Goal: Information Seeking & Learning: Find specific fact

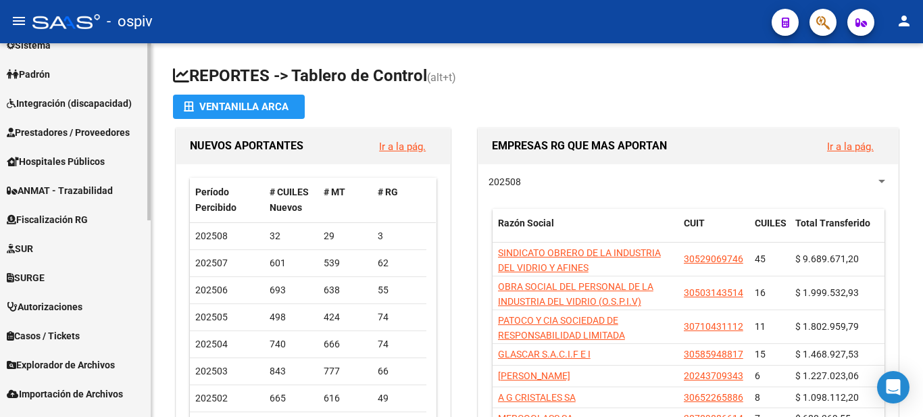
scroll to position [406, 0]
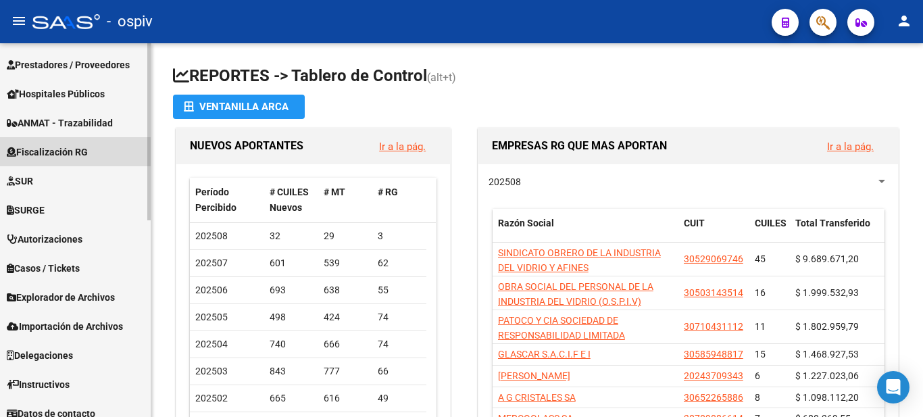
click at [82, 149] on span "Fiscalización RG" at bounding box center [47, 152] width 81 height 15
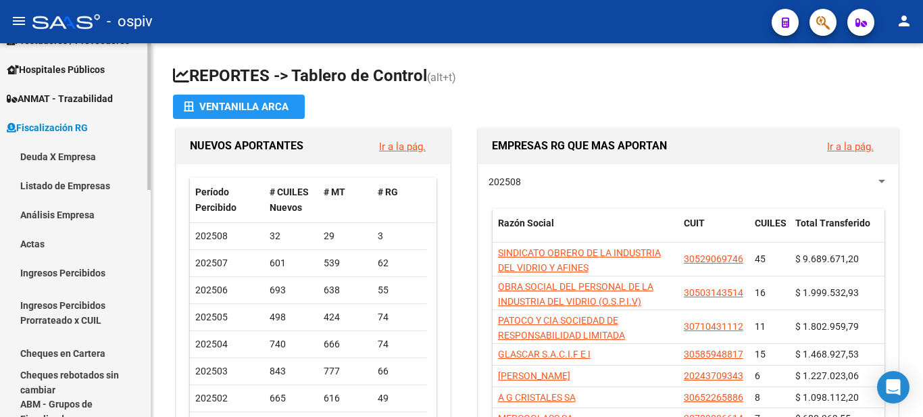
scroll to position [202, 0]
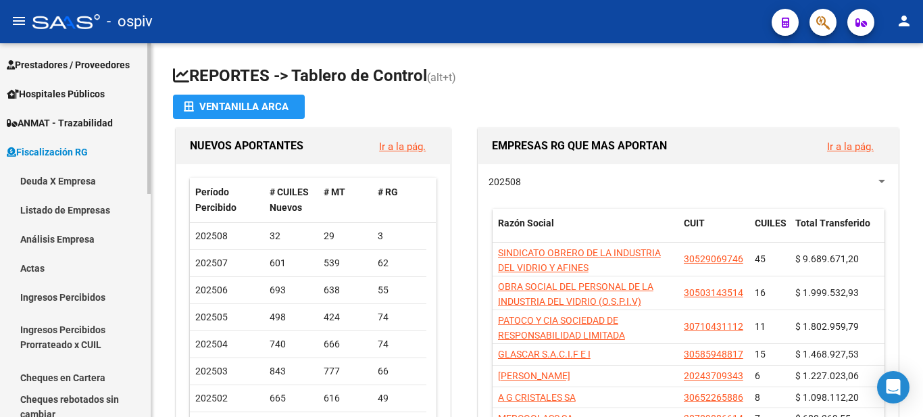
click at [94, 215] on link "Listado de Empresas" at bounding box center [75, 209] width 151 height 29
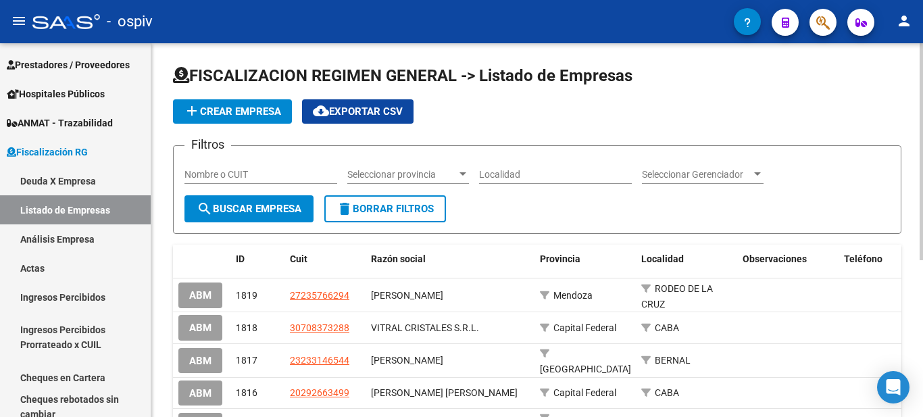
click at [466, 176] on div at bounding box center [463, 174] width 12 height 11
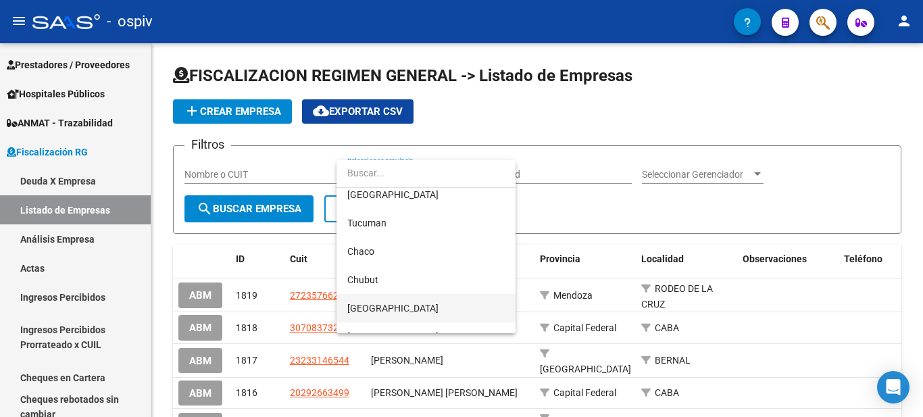
scroll to position [473, 0]
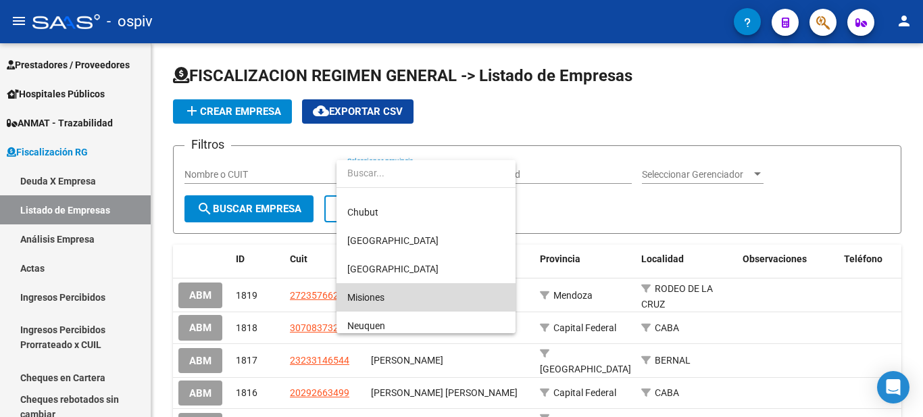
click at [388, 288] on span "Misiones" at bounding box center [426, 297] width 158 height 28
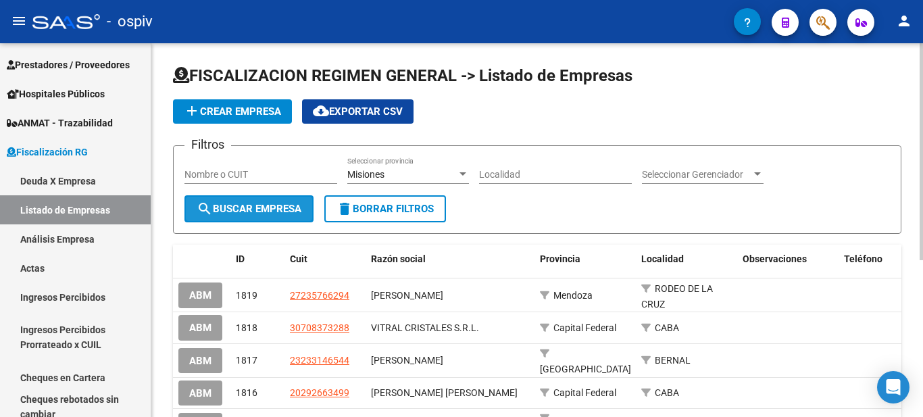
click at [286, 202] on button "search Buscar Empresa" at bounding box center [249, 208] width 129 height 27
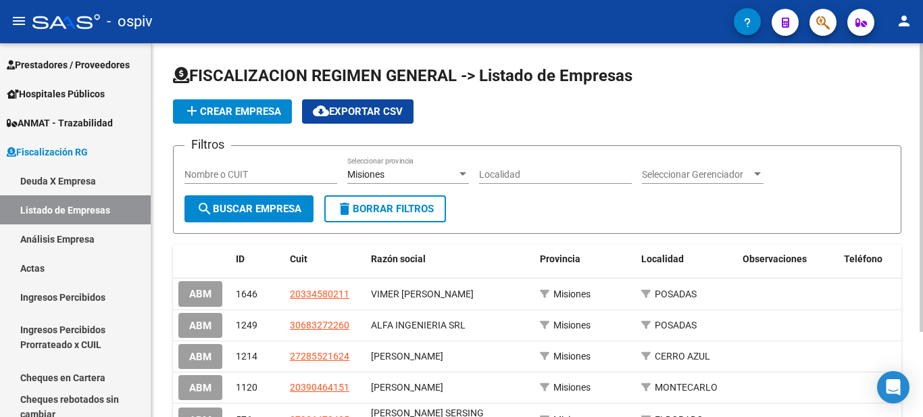
scroll to position [110, 0]
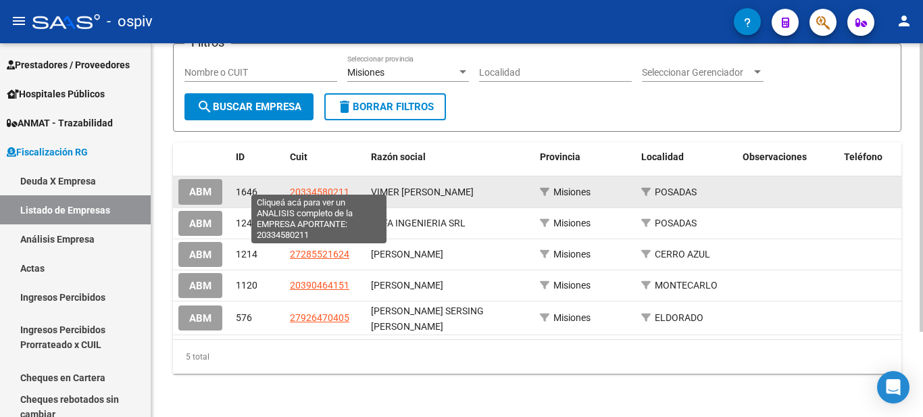
click at [325, 187] on span "20334580211" at bounding box center [319, 192] width 59 height 11
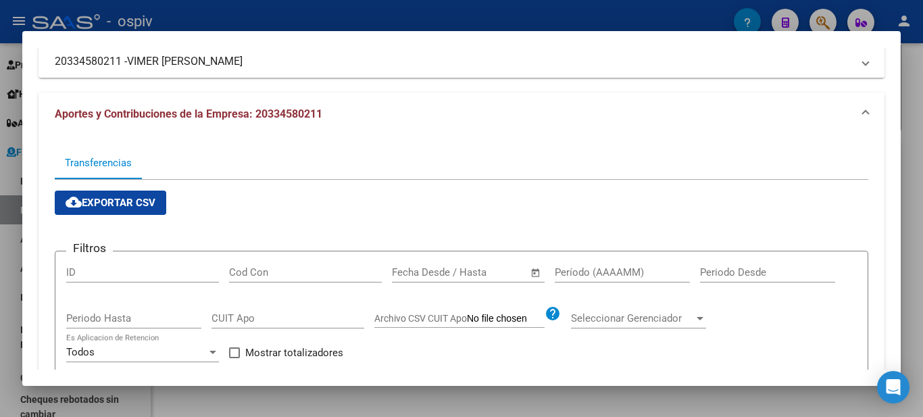
scroll to position [0, 0]
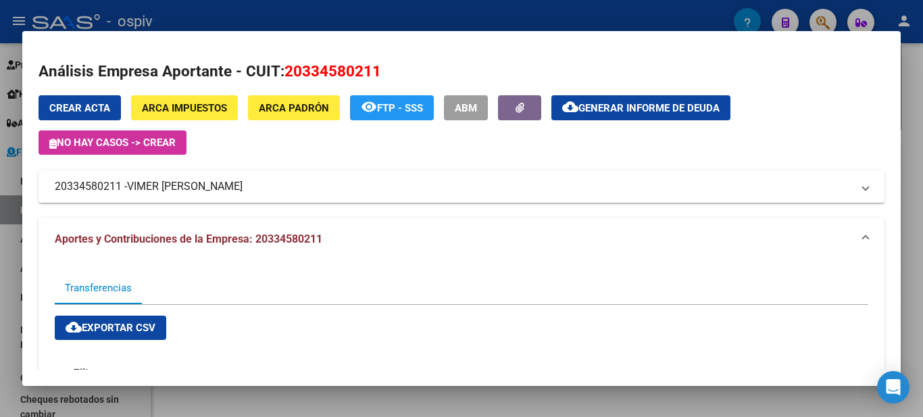
click at [141, 187] on span "VIMER [PERSON_NAME]" at bounding box center [185, 186] width 116 height 16
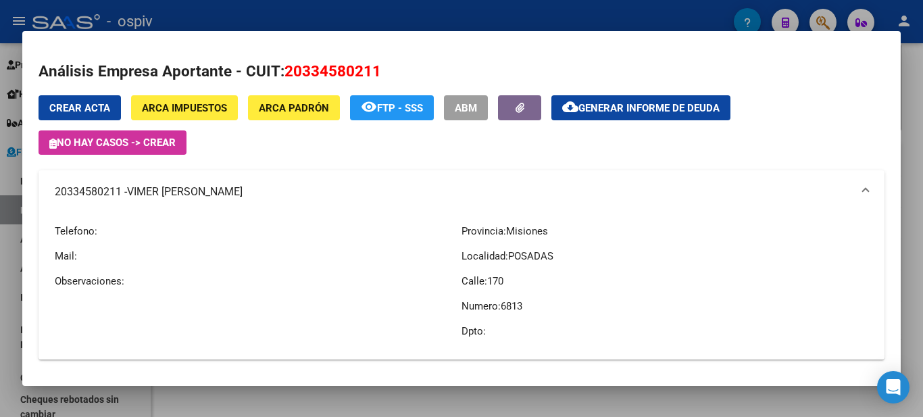
click at [398, 21] on div at bounding box center [461, 208] width 923 height 417
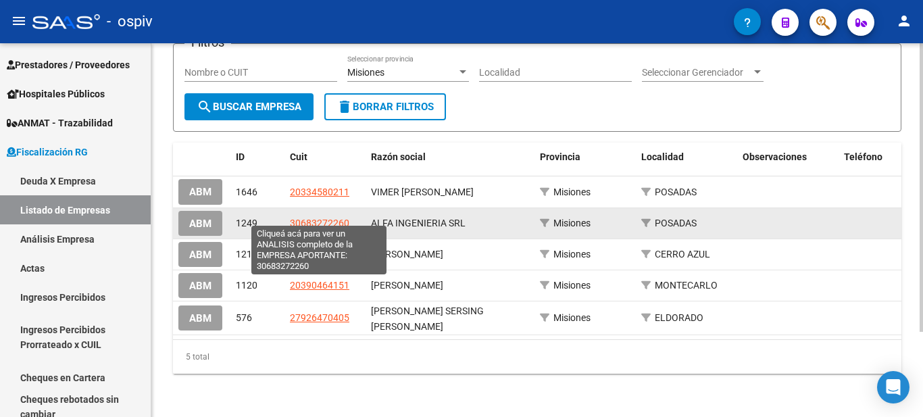
click at [324, 218] on span "30683272260" at bounding box center [319, 223] width 59 height 11
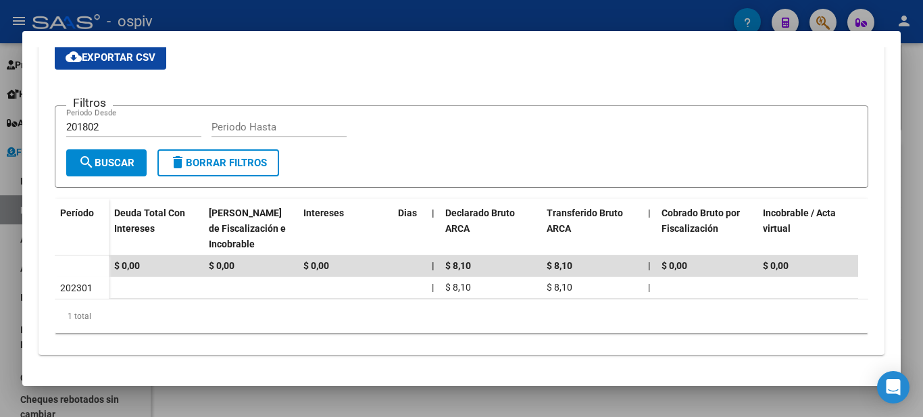
scroll to position [135, 0]
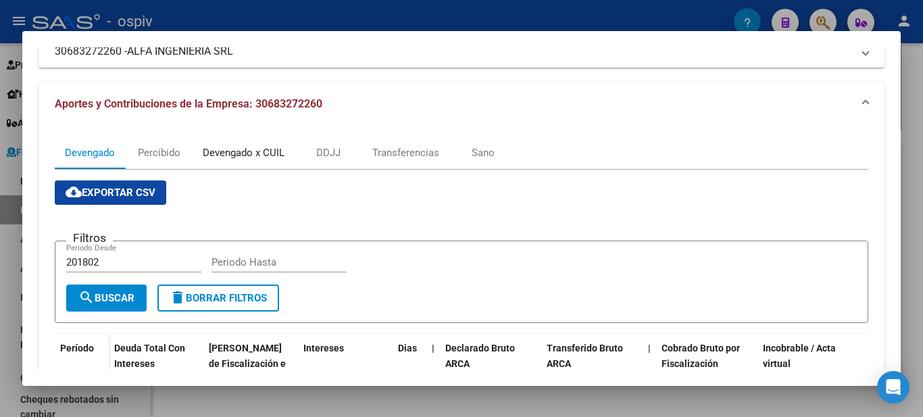
click at [241, 153] on div "Devengado x CUIL" at bounding box center [244, 152] width 82 height 15
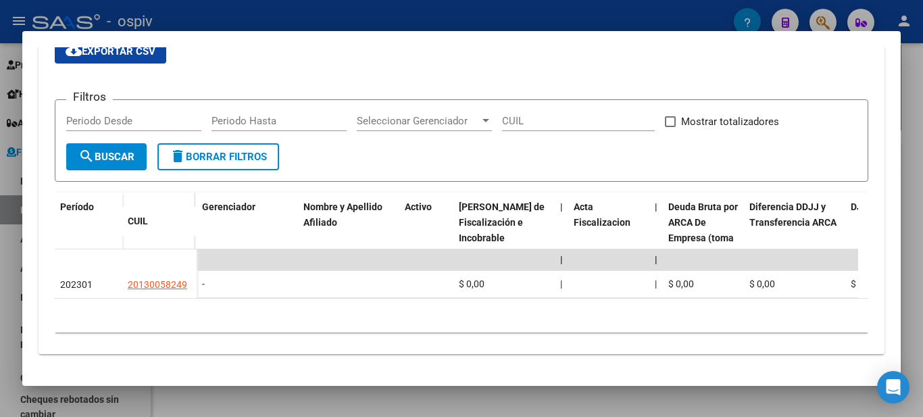
scroll to position [0, 0]
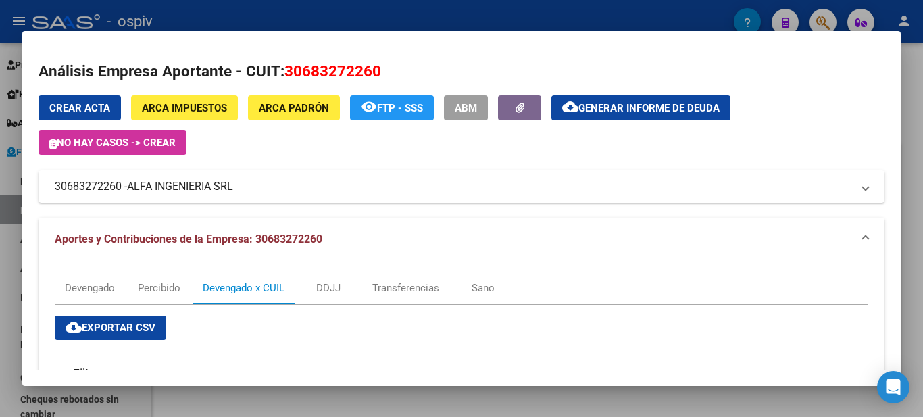
click at [311, 20] on div at bounding box center [461, 208] width 923 height 417
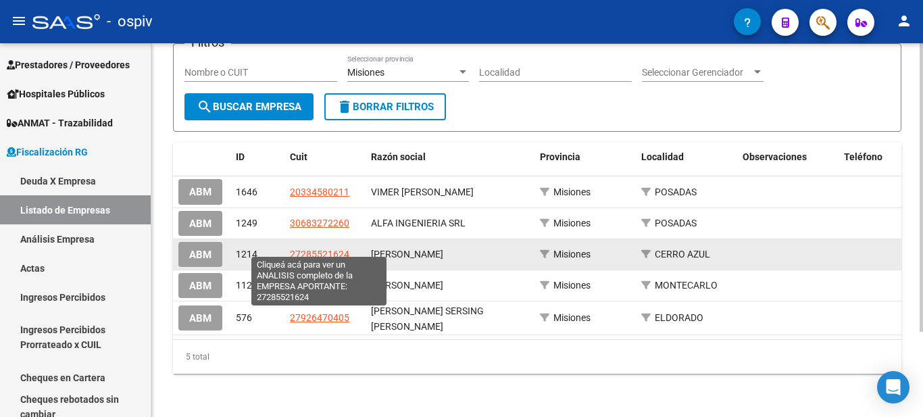
click at [299, 249] on span "27285521624" at bounding box center [319, 254] width 59 height 11
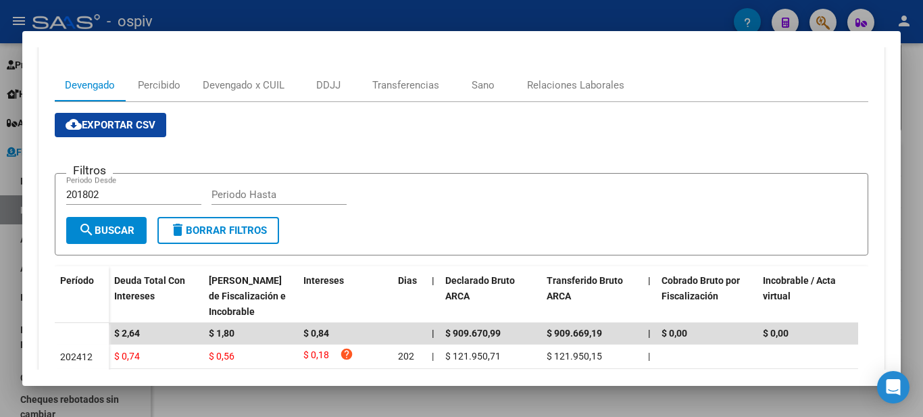
scroll to position [135, 0]
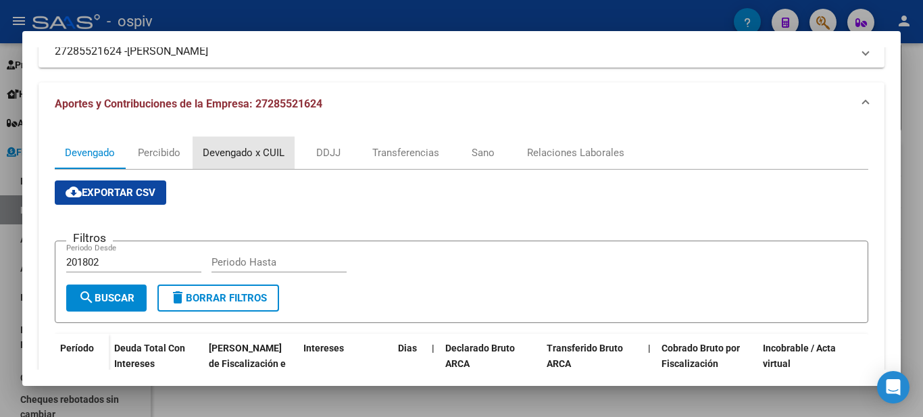
click at [218, 152] on div "Devengado x CUIL" at bounding box center [244, 152] width 82 height 15
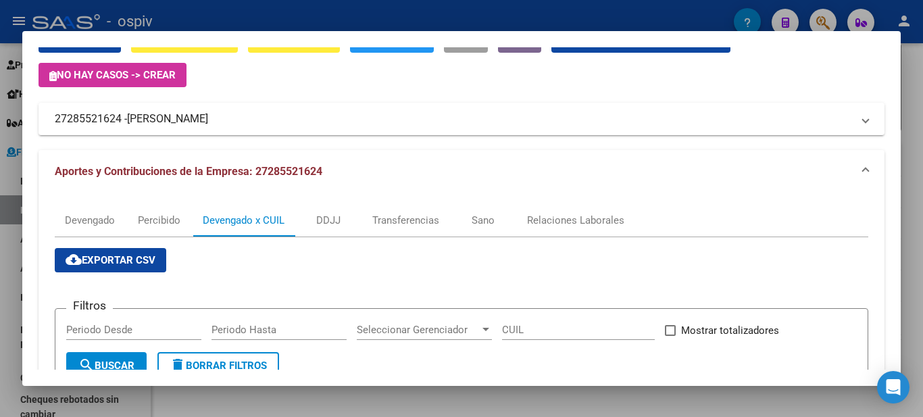
scroll to position [0, 0]
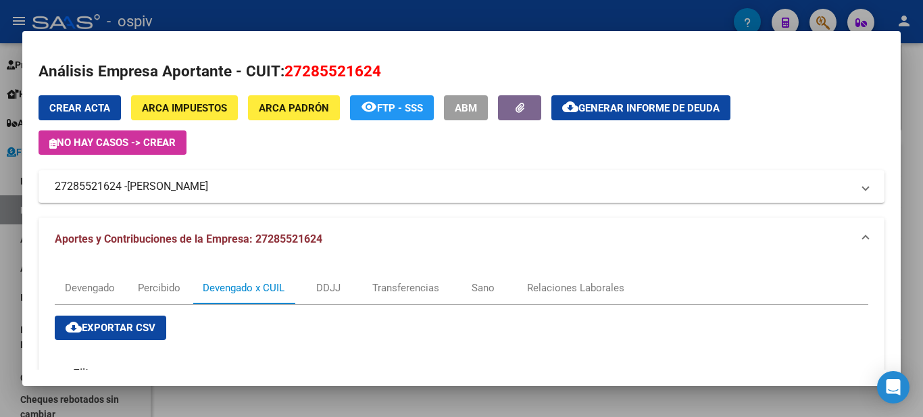
click at [297, 24] on div at bounding box center [461, 208] width 923 height 417
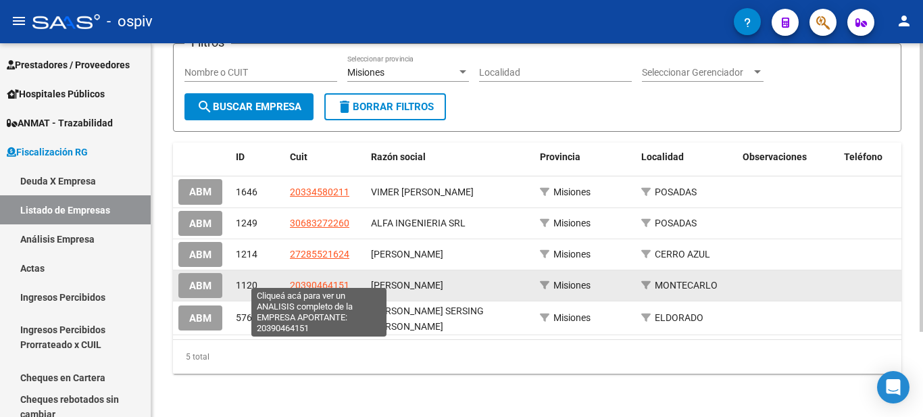
click at [316, 280] on span "20390464151" at bounding box center [319, 285] width 59 height 11
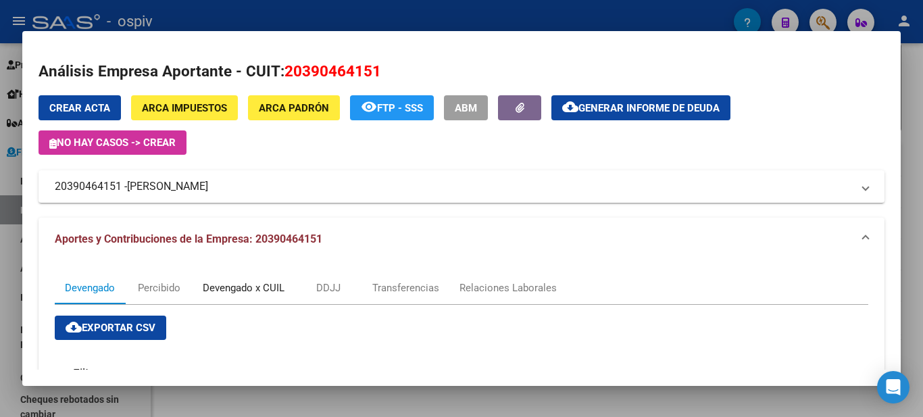
click at [243, 289] on div "Devengado x CUIL" at bounding box center [244, 288] width 82 height 15
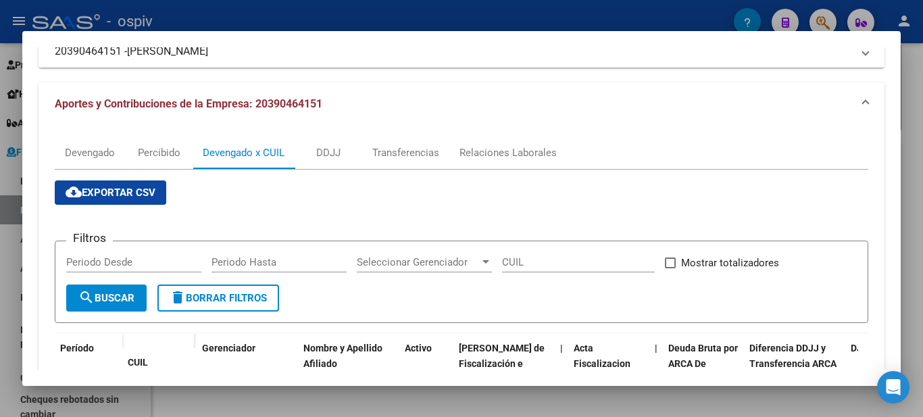
scroll to position [338, 0]
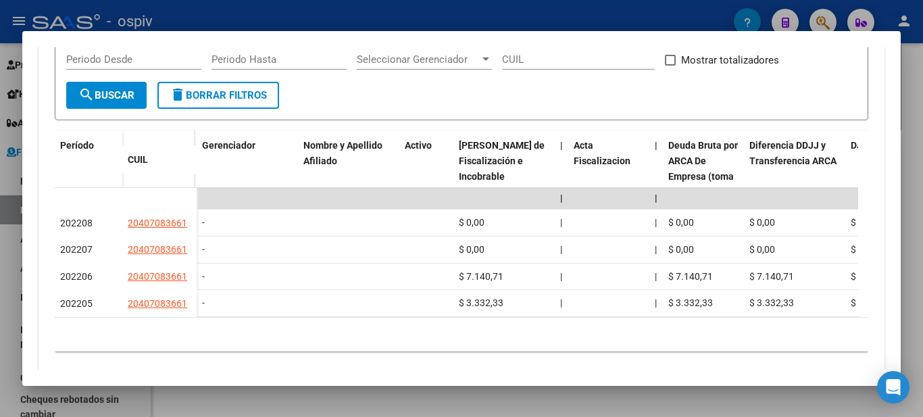
click at [420, 13] on div at bounding box center [461, 208] width 923 height 417
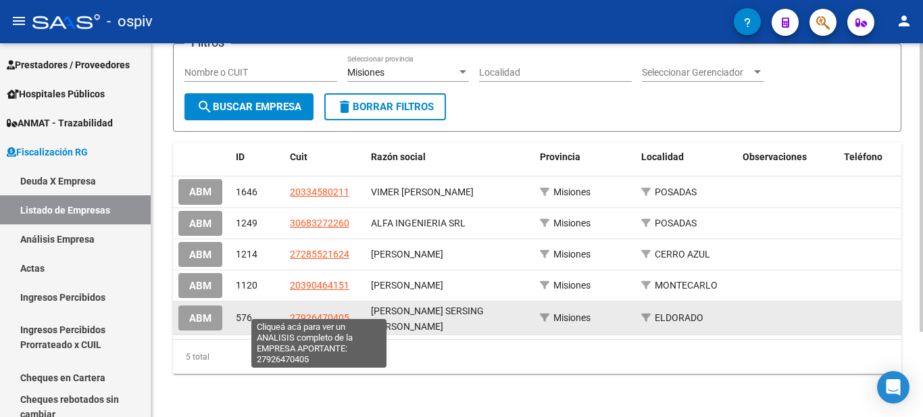
click at [327, 312] on span "27926470405" at bounding box center [319, 317] width 59 height 11
type textarea "27926470405"
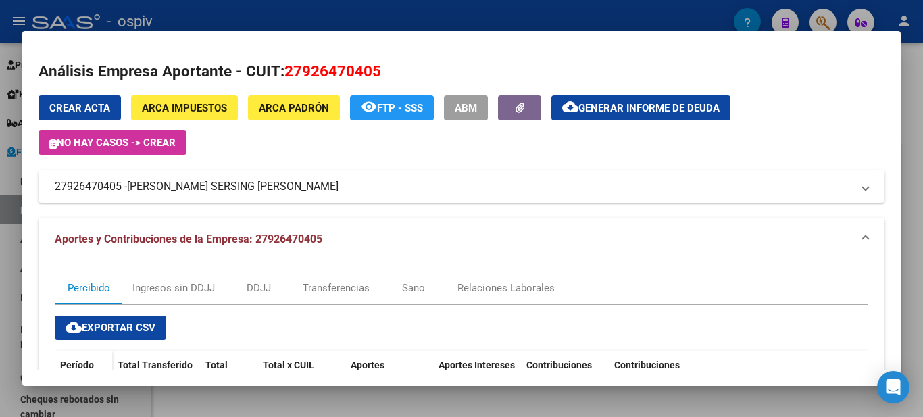
scroll to position [131, 0]
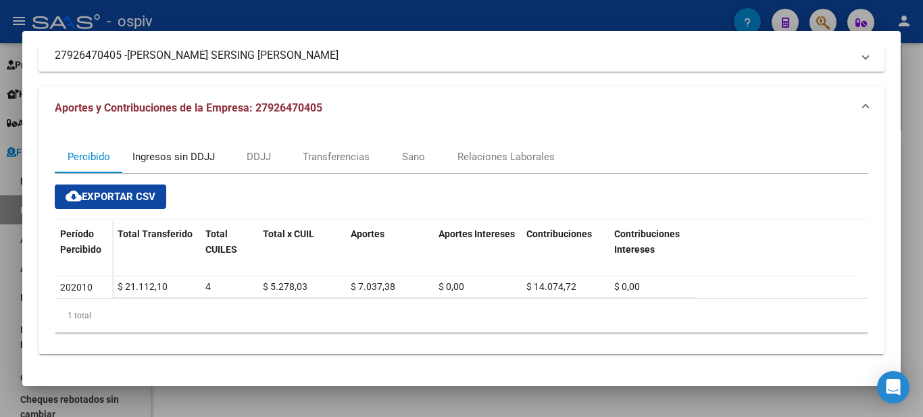
click at [183, 153] on div "Ingresos sin DDJJ" at bounding box center [174, 156] width 82 height 15
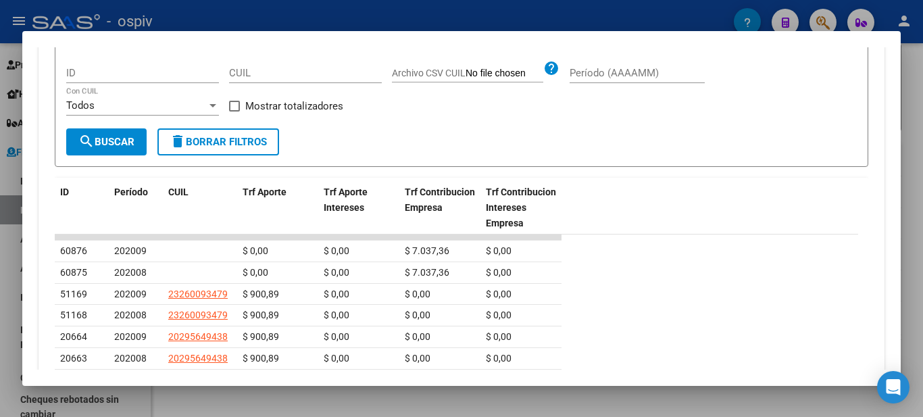
scroll to position [68, 0]
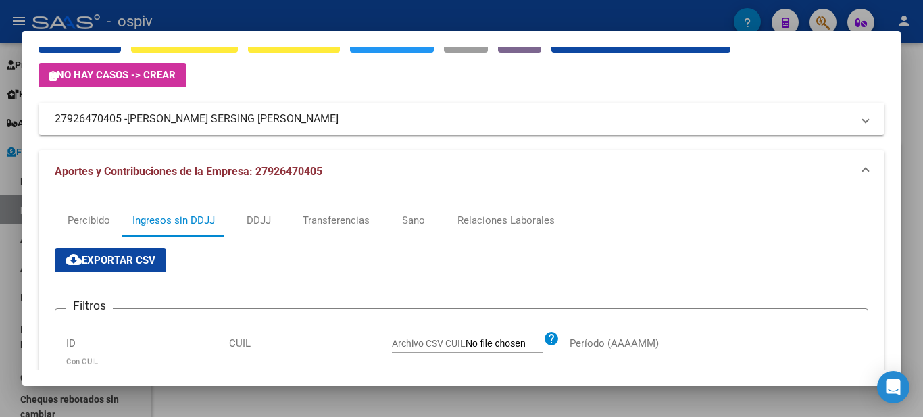
click at [325, 16] on div at bounding box center [461, 208] width 923 height 417
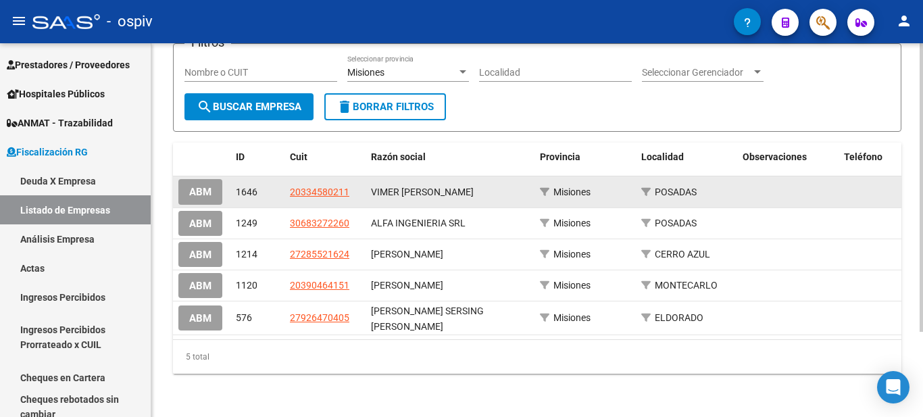
scroll to position [43, 0]
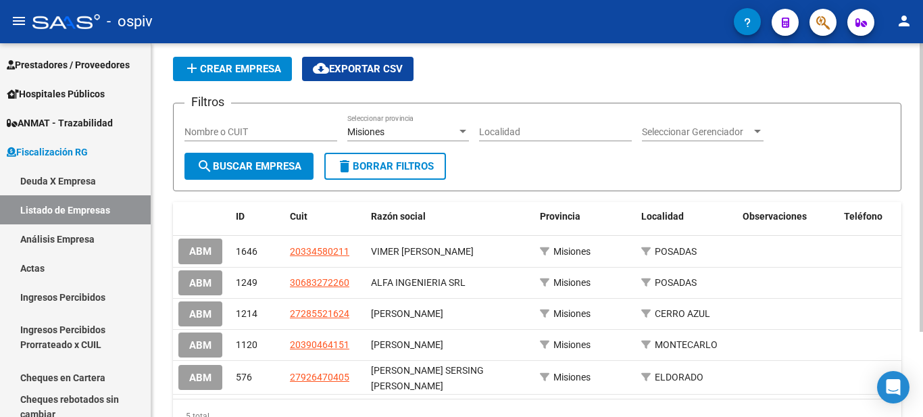
click at [412, 129] on div "Misiones" at bounding box center [402, 131] width 110 height 11
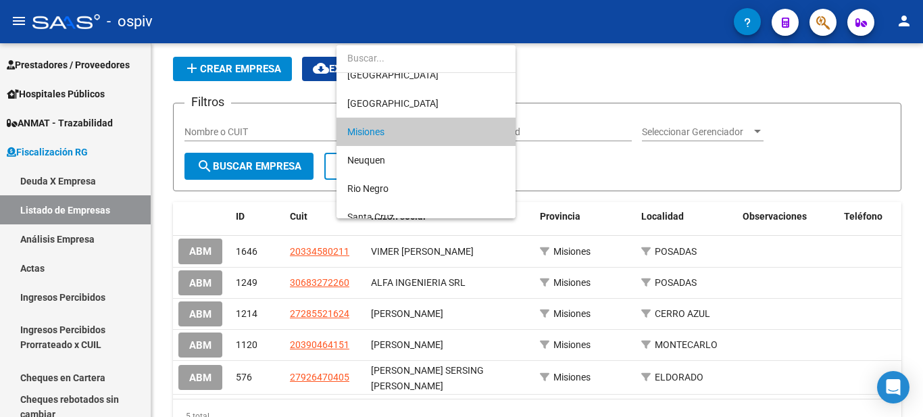
scroll to position [622, 0]
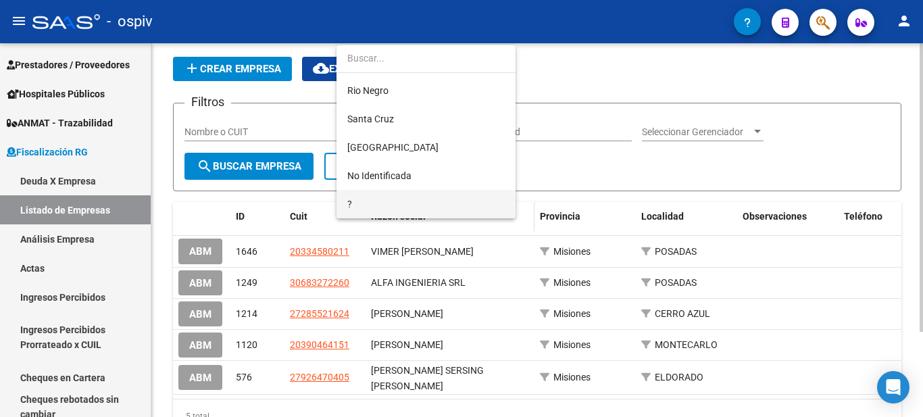
click at [411, 208] on span "?" at bounding box center [426, 204] width 158 height 28
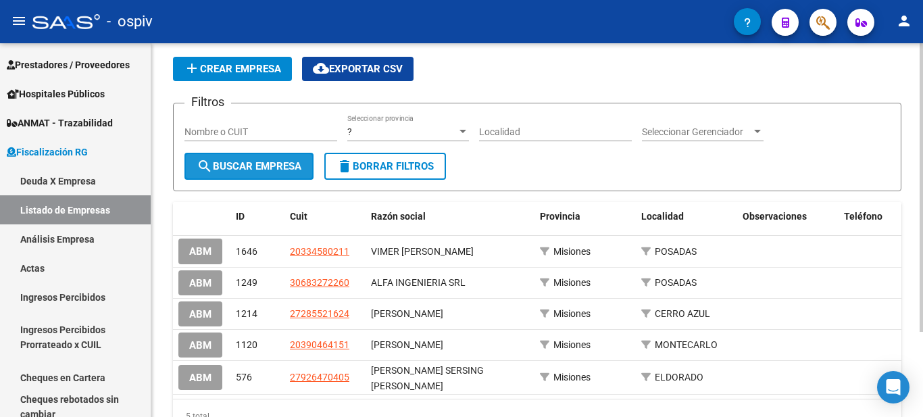
click at [216, 166] on span "search Buscar Empresa" at bounding box center [249, 166] width 105 height 12
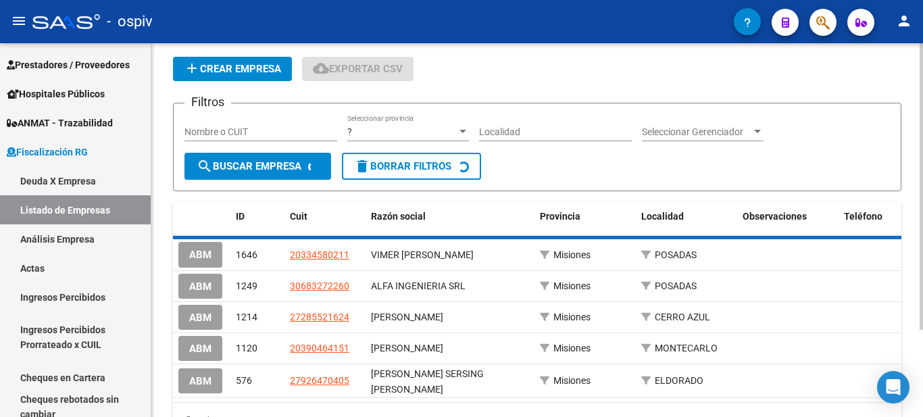
scroll to position [0, 0]
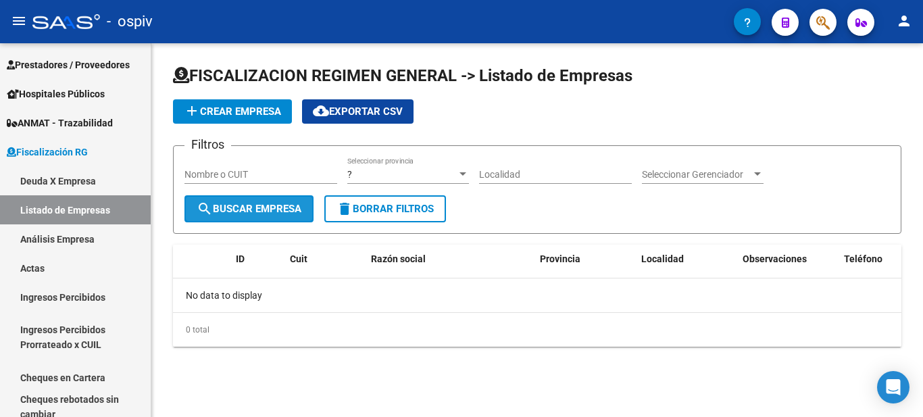
click at [291, 210] on span "search Buscar Empresa" at bounding box center [249, 209] width 105 height 12
click at [455, 181] on div "? Seleccionar provincia" at bounding box center [408, 170] width 122 height 27
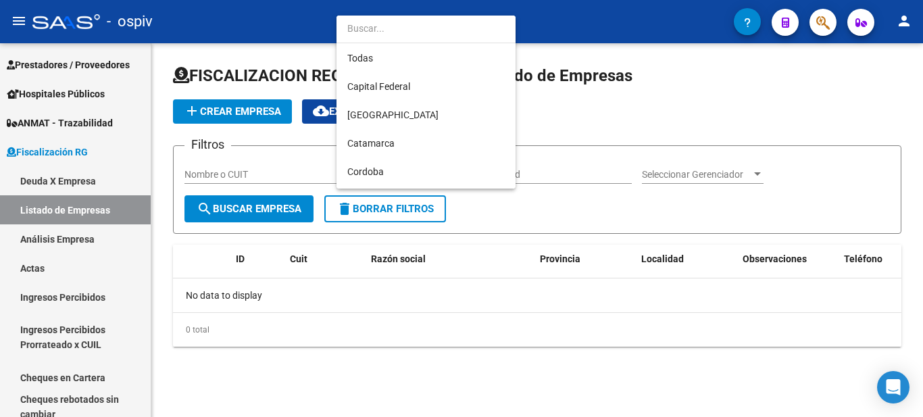
scroll to position [622, 0]
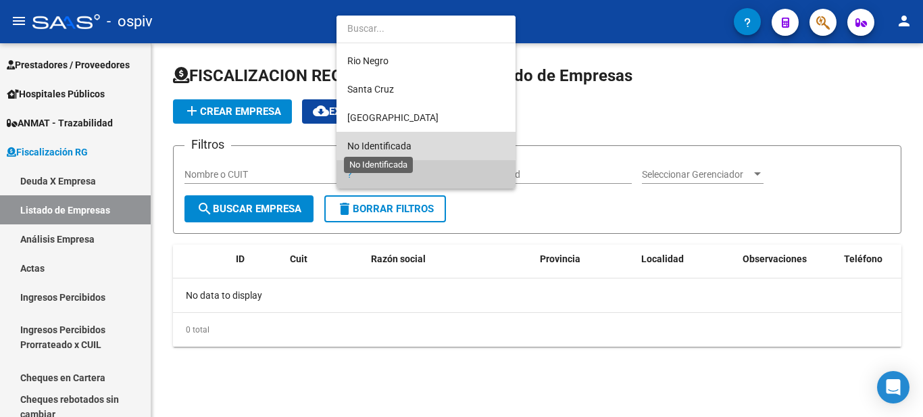
click at [387, 141] on span "No Identificada" at bounding box center [379, 146] width 64 height 11
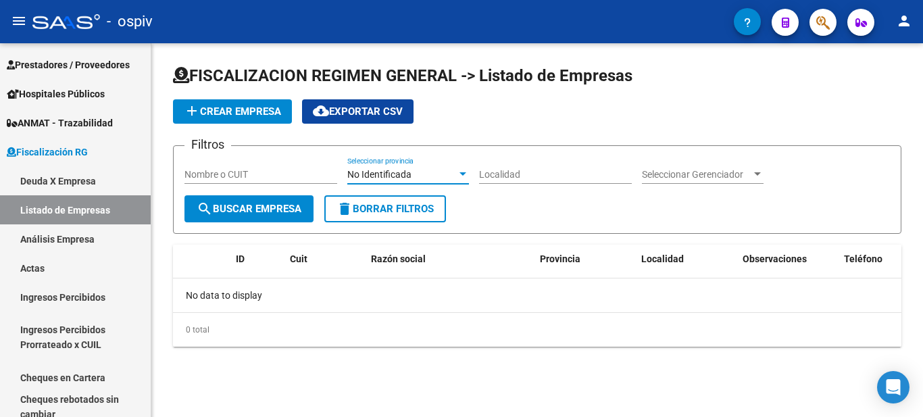
click at [262, 206] on span "search Buscar Empresa" at bounding box center [249, 209] width 105 height 12
click at [717, 215] on form "Filtros Nombre o CUIT No Identificada Seleccionar provincia Localidad Seleccion…" at bounding box center [537, 189] width 729 height 89
